Goal: Navigation & Orientation: Find specific page/section

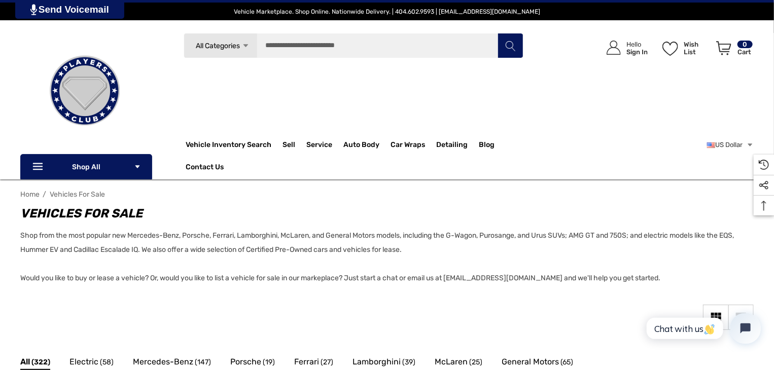
click at [236, 51] on link "All Categories Icon Arrow Down Icon Arrow Down Icon Arrow Up Icon Arrow Up" at bounding box center [221, 45] width 74 height 25
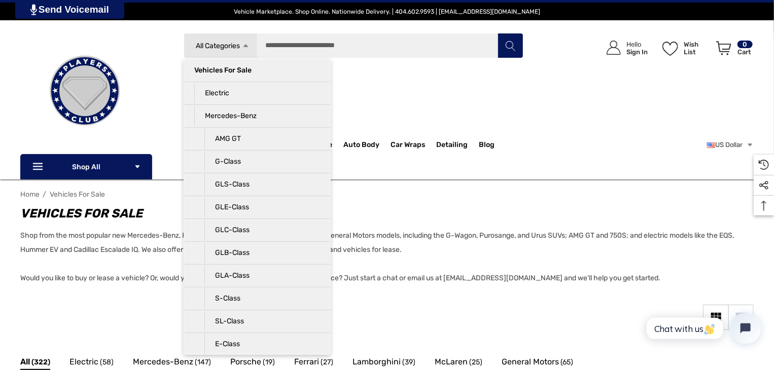
click at [235, 49] on span "All Categories" at bounding box center [218, 46] width 44 height 9
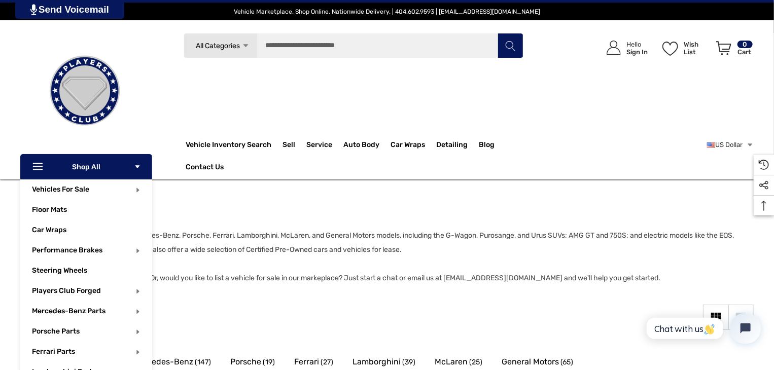
click at [131, 173] on p "Icon Line Icon Line Shop All Icon Arrow Down Icon Arrow Down" at bounding box center [86, 166] width 132 height 25
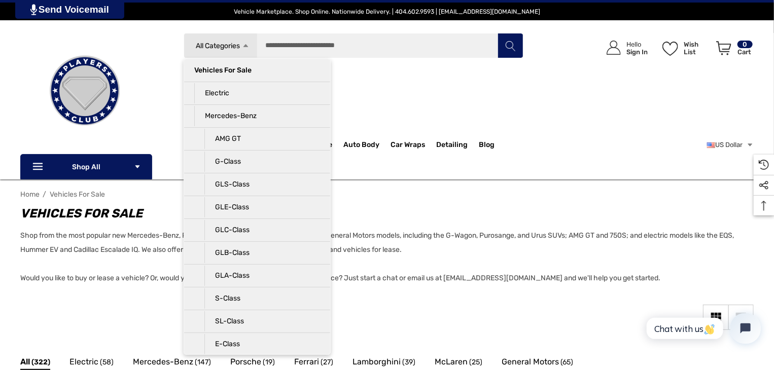
click at [164, 103] on div "Search All Categories Icon Arrow Down Icon Arrow Down Icon Arrow Up Icon Arrow …" at bounding box center [386, 87] width 733 height 109
click at [249, 43] on icon "Icon Arrow Up Icon Arrow Up" at bounding box center [246, 46] width 8 height 8
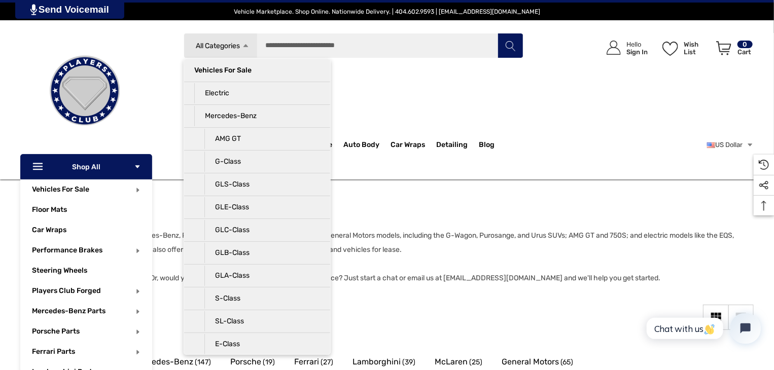
click at [128, 172] on p "Icon Line Icon Line Shop All Icon Arrow Down Icon Arrow Down" at bounding box center [86, 166] width 132 height 25
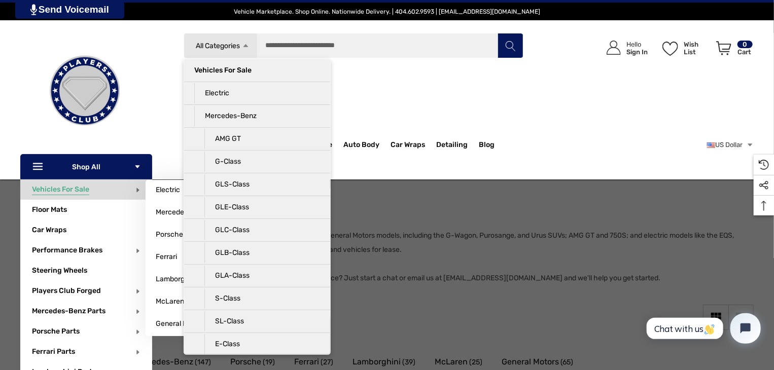
click at [116, 194] on p "Vehicles For Sale" at bounding box center [92, 190] width 120 height 20
click at [69, 192] on span "Vehicles For Sale" at bounding box center [60, 190] width 57 height 11
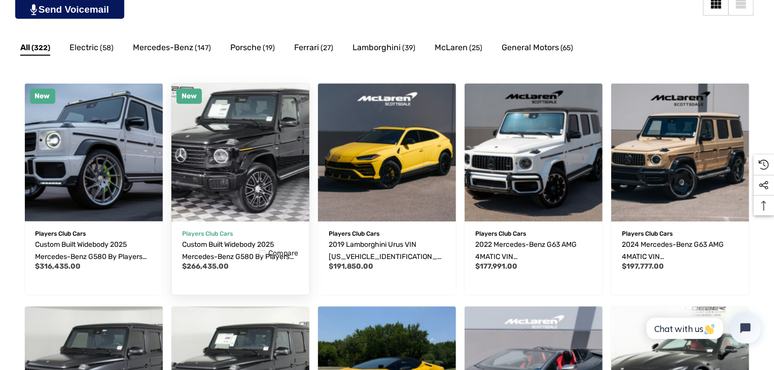
scroll to position [316, 0]
